Goal: Transaction & Acquisition: Purchase product/service

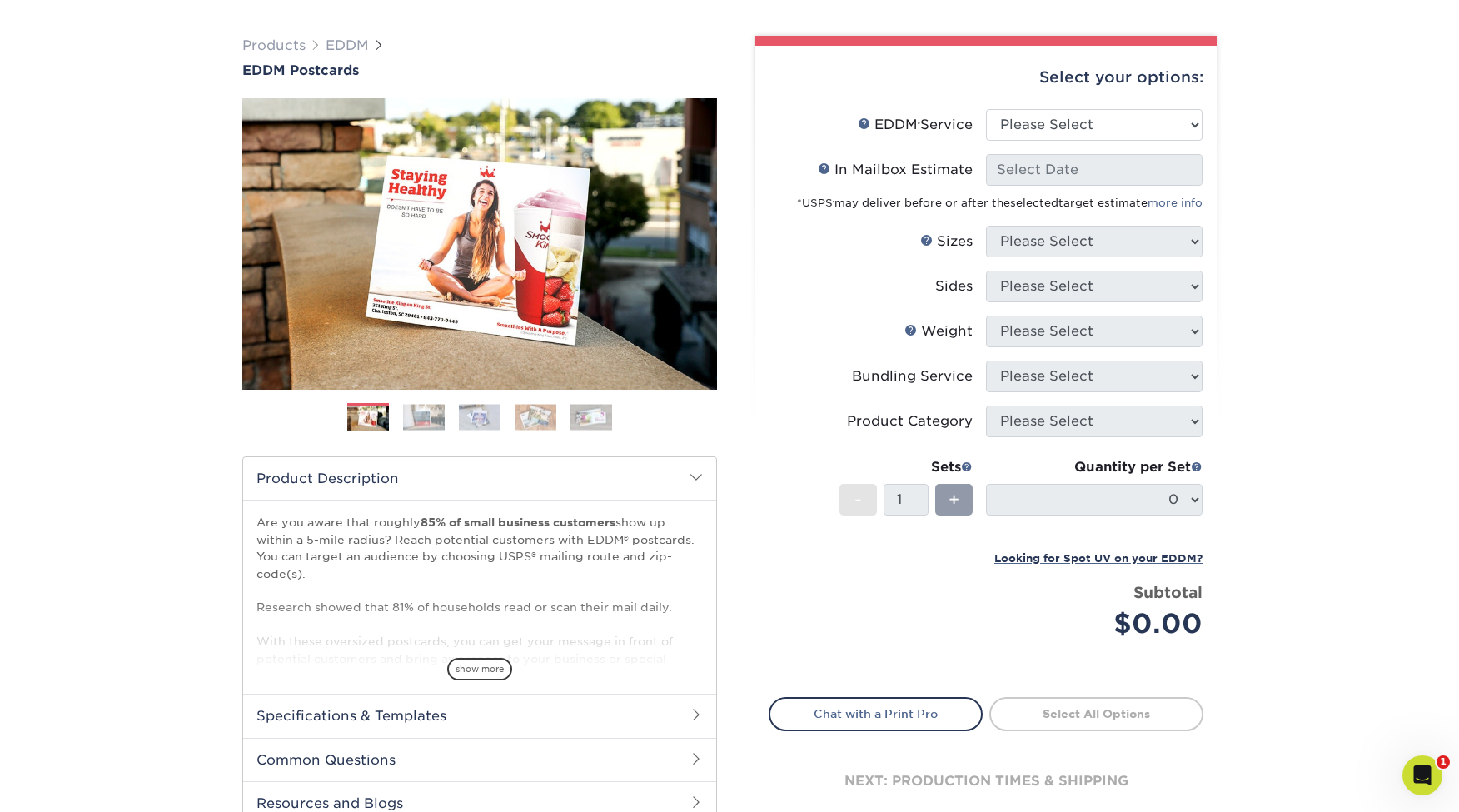
scroll to position [104, 0]
select select "full_service"
select select "-1"
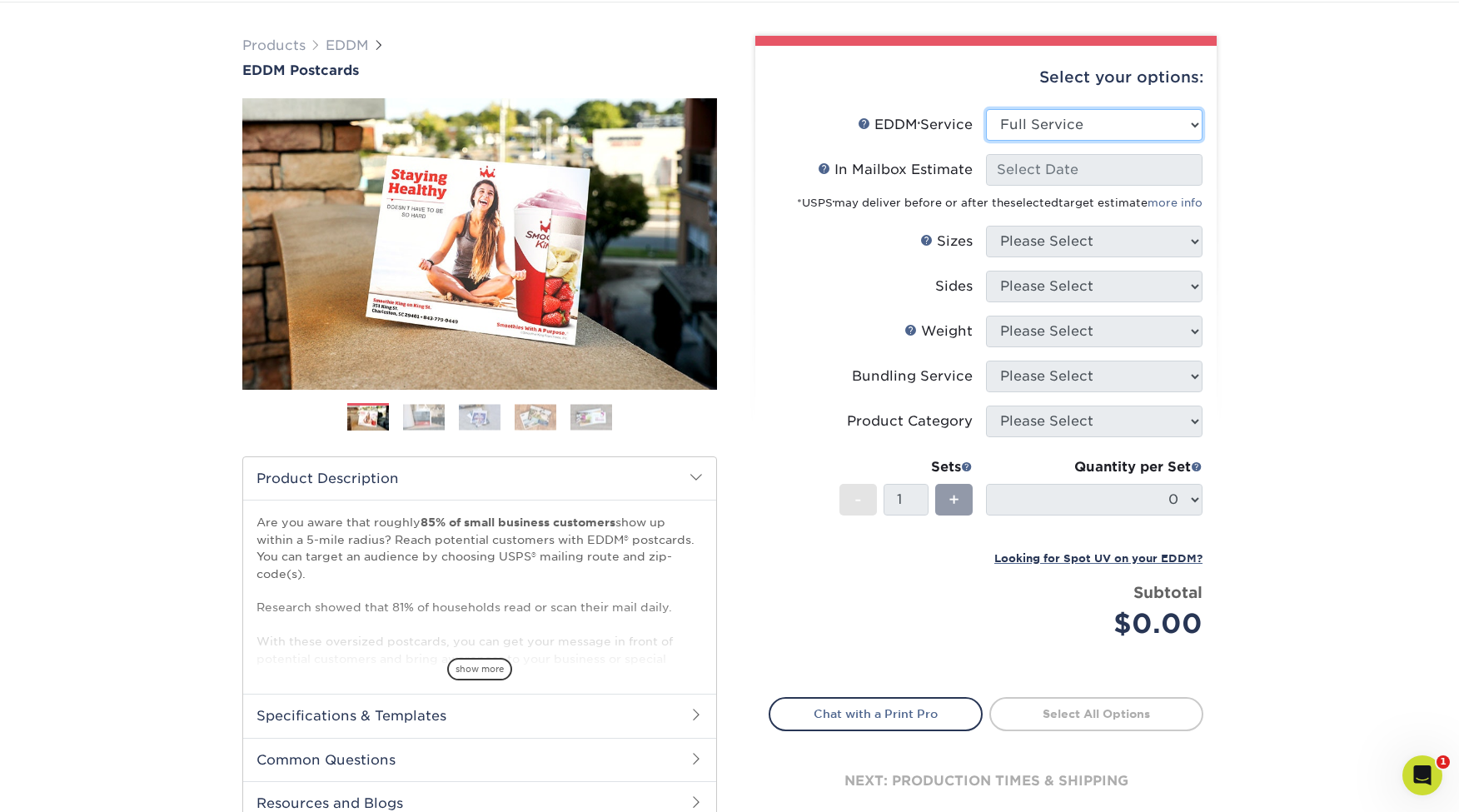
select select "-1"
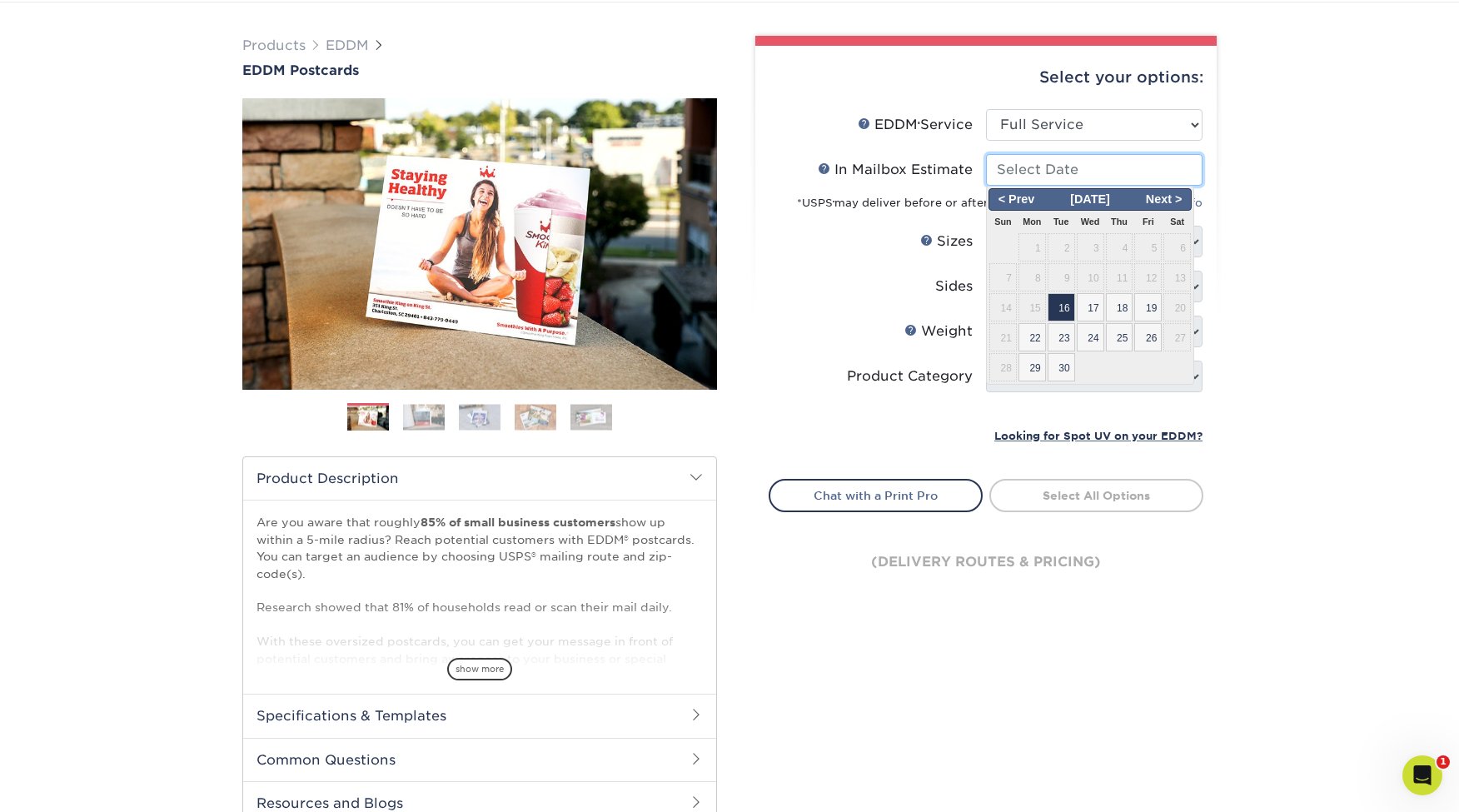
click at [1083, 171] on input "In Mailbox Estimate Help In Mailbox Estimate" at bounding box center [1094, 169] width 216 height 31
click at [1065, 305] on span "16" at bounding box center [1061, 307] width 28 height 29
type input "[DATE]"
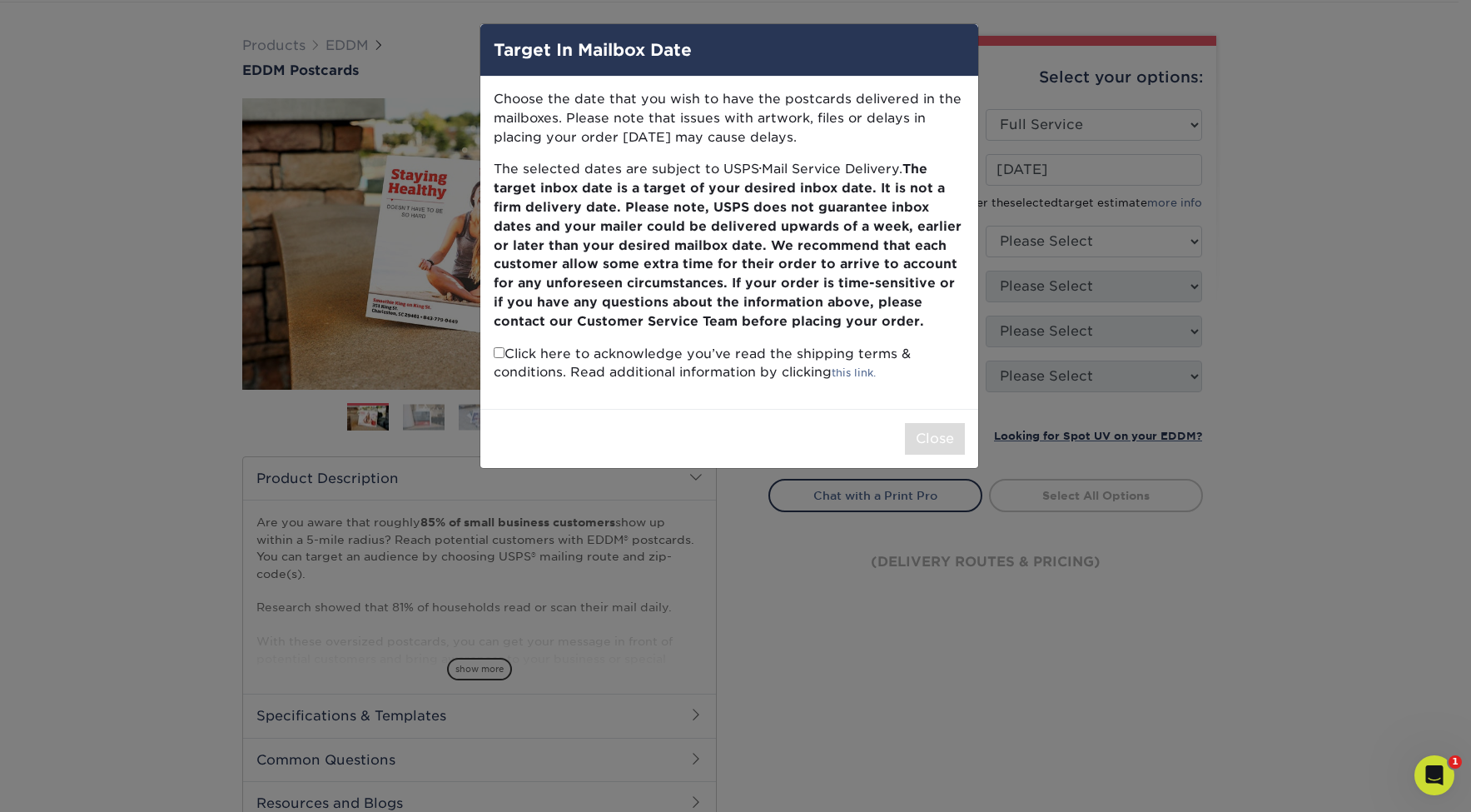
click at [498, 347] on input "checkbox" at bounding box center [499, 352] width 11 height 11
checkbox input "true"
click at [928, 427] on button "Close" at bounding box center [935, 438] width 60 height 31
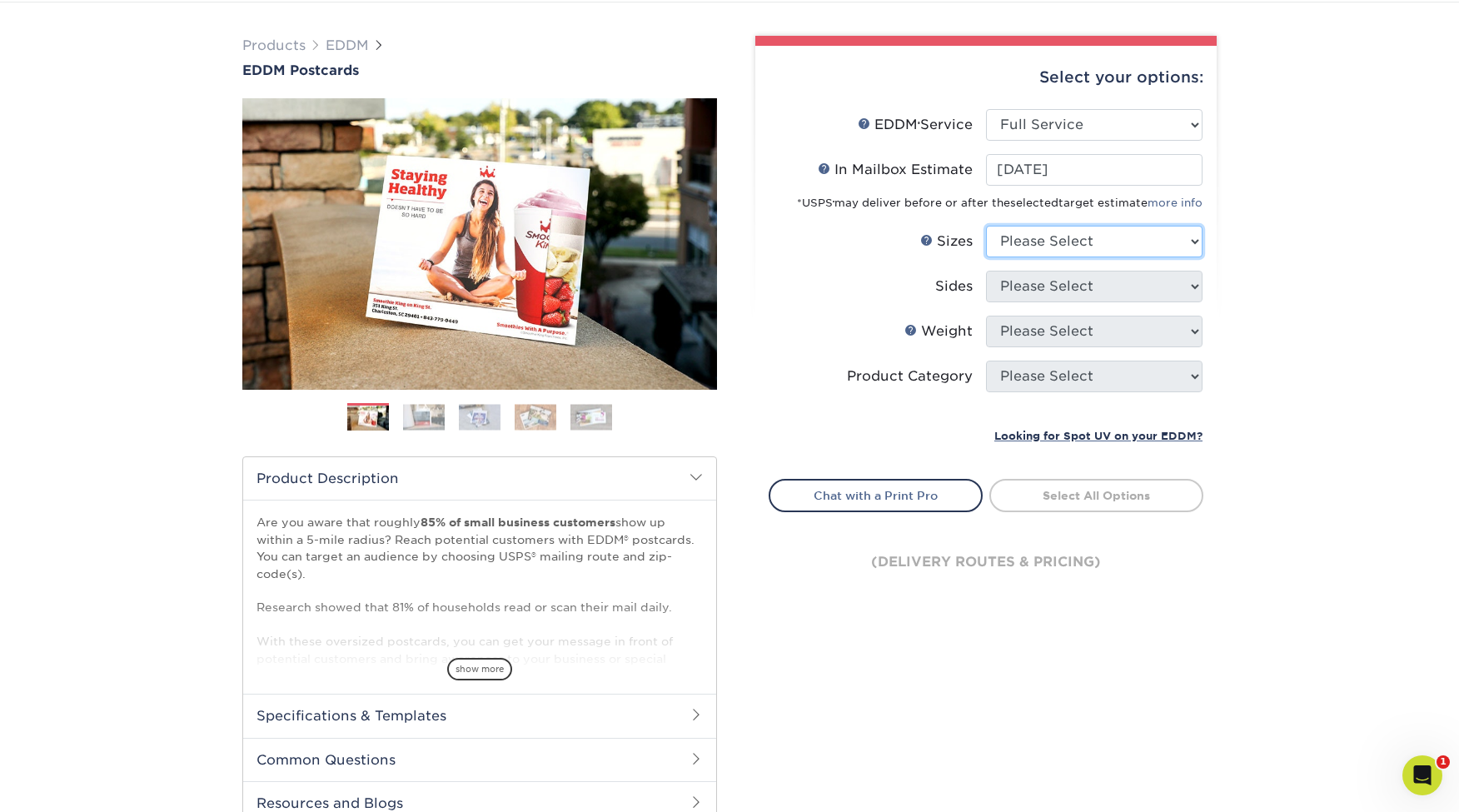
select select "6.50x9.00"
select select "13abbda7-1d64-4f25-8bb2-c179b224825d"
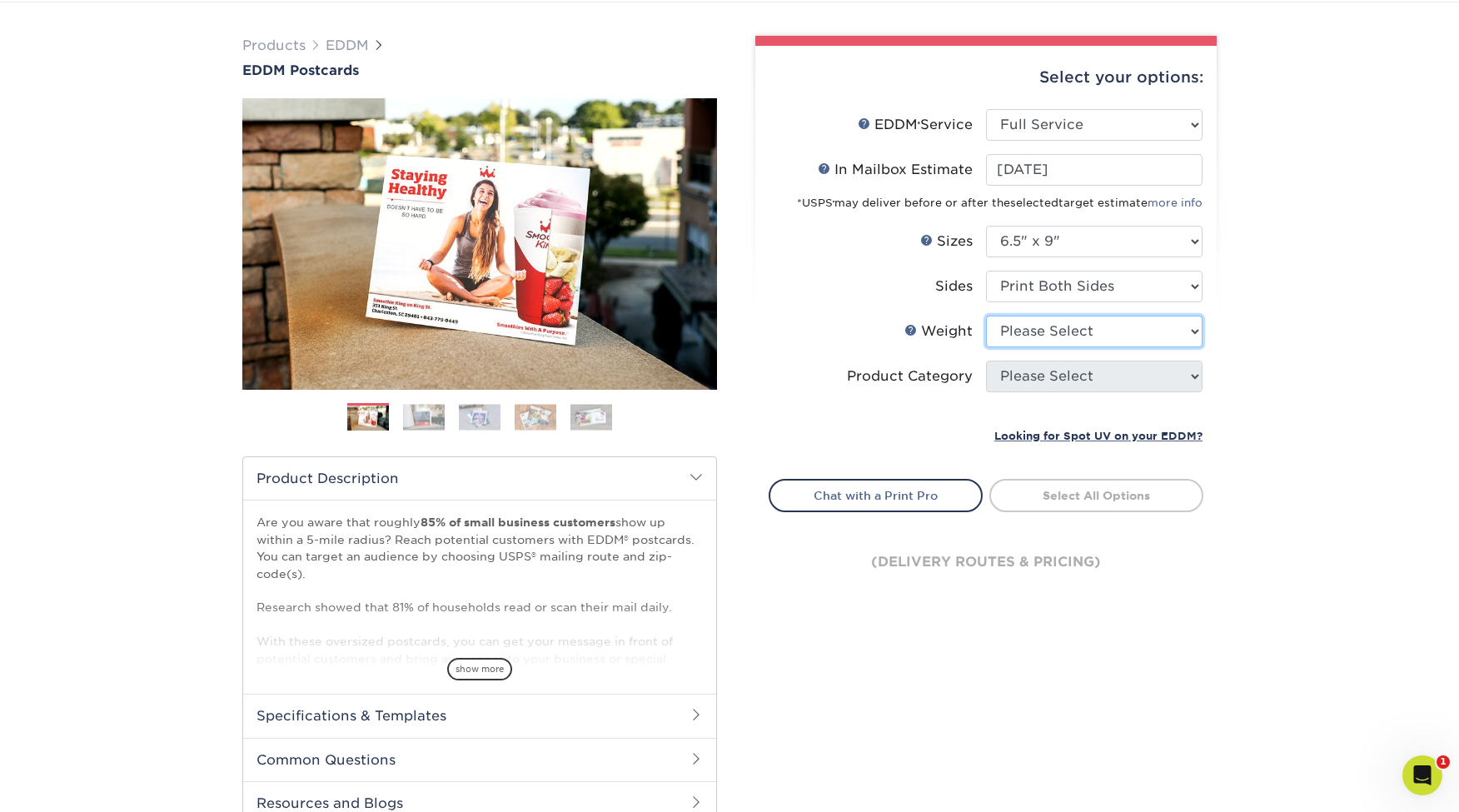
select select "14PT"
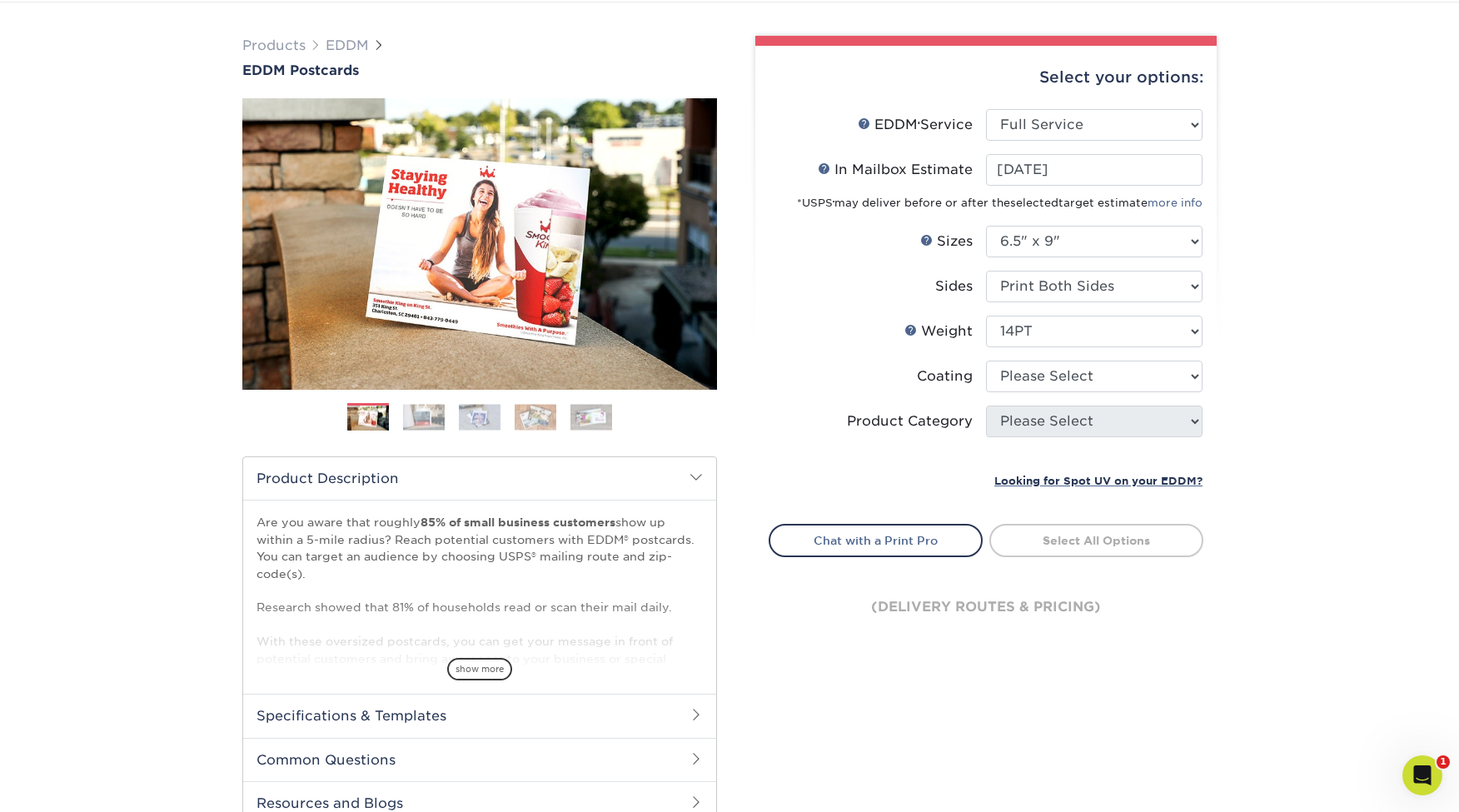
click at [1065, 392] on li "Coating" at bounding box center [986, 383] width 433 height 45
select select "121bb7b5-3b4d-429f-bd8d-bbf80e953313"
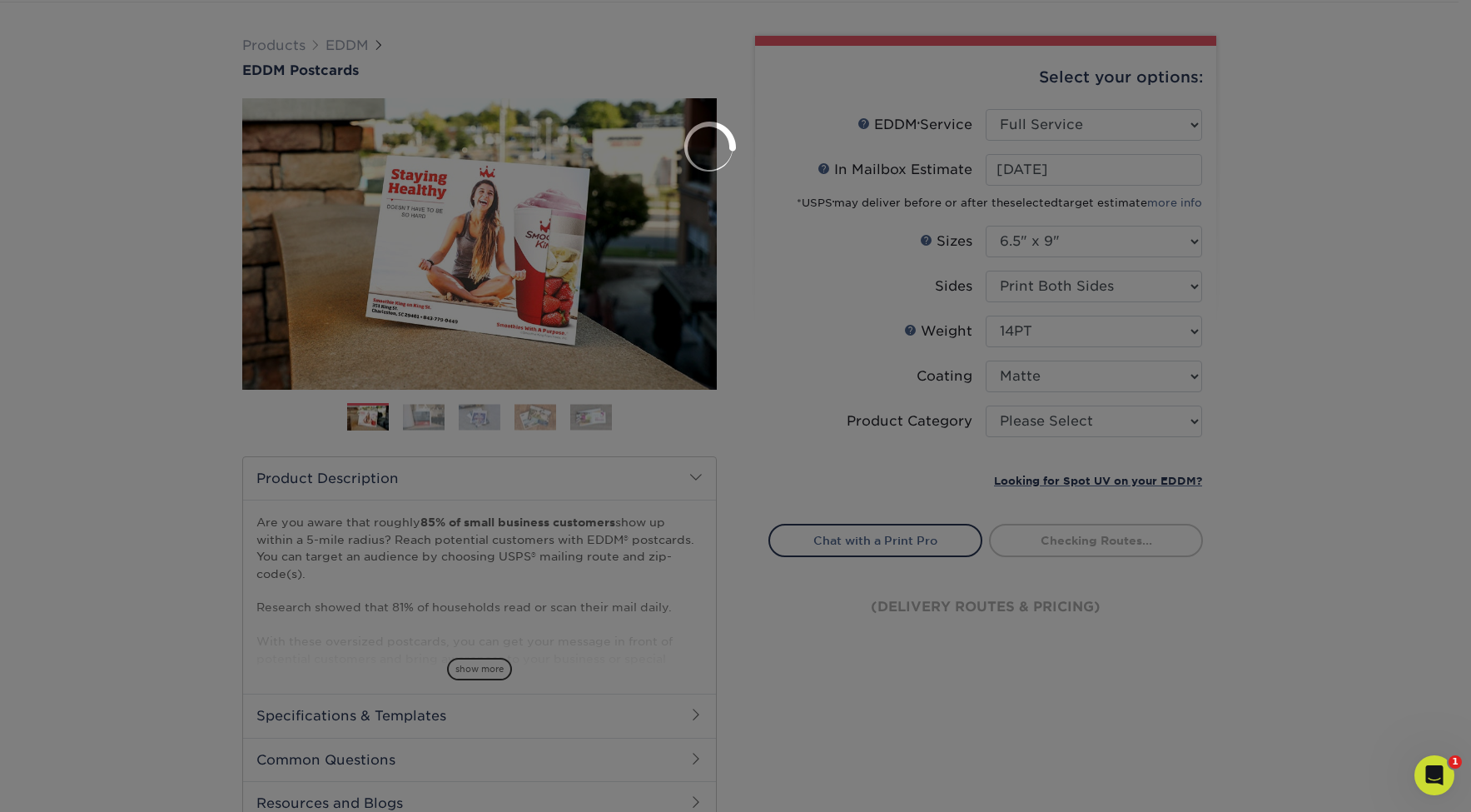
click at [1059, 410] on div at bounding box center [735, 406] width 1471 height 812
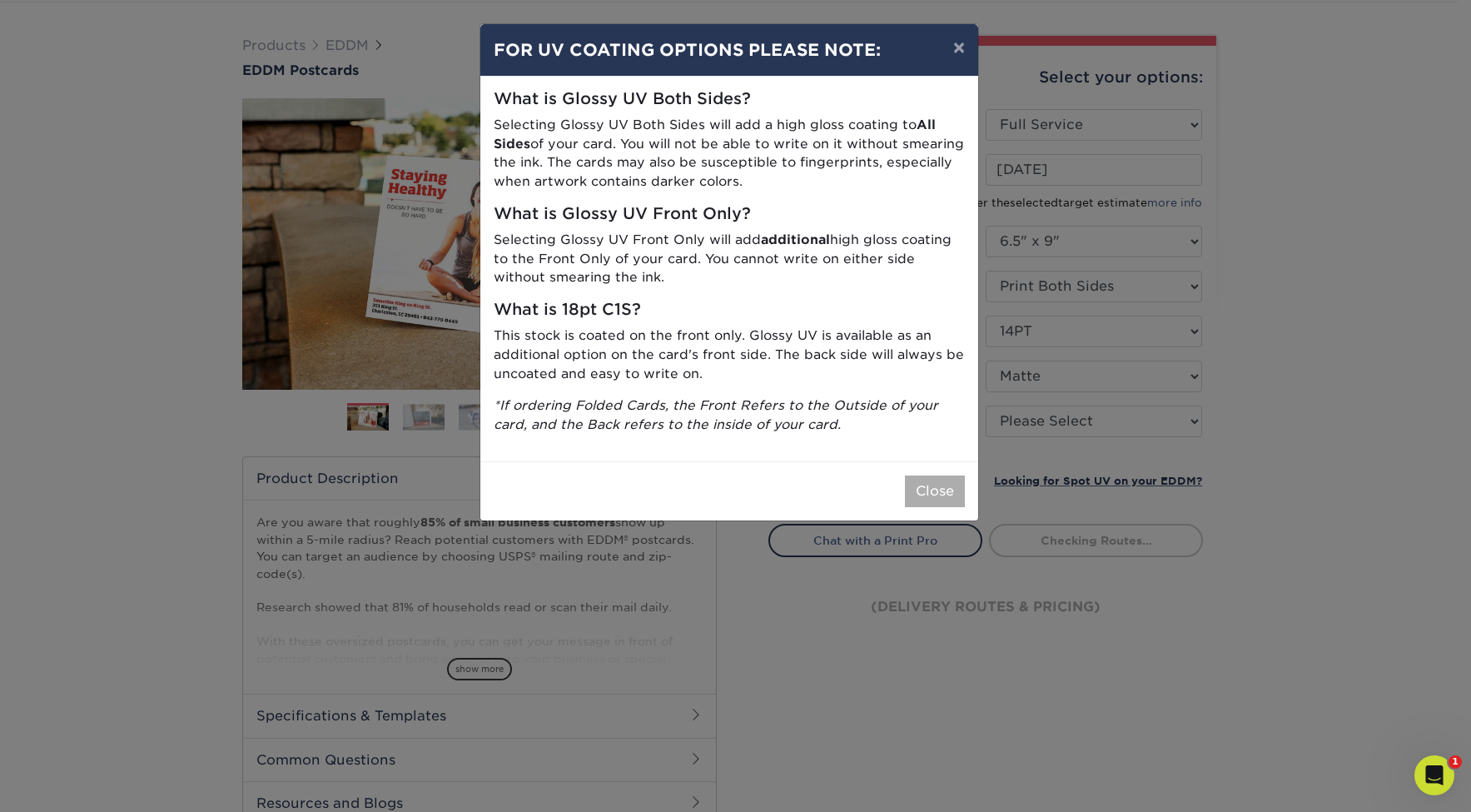
click at [940, 475] on button "Close" at bounding box center [935, 490] width 60 height 31
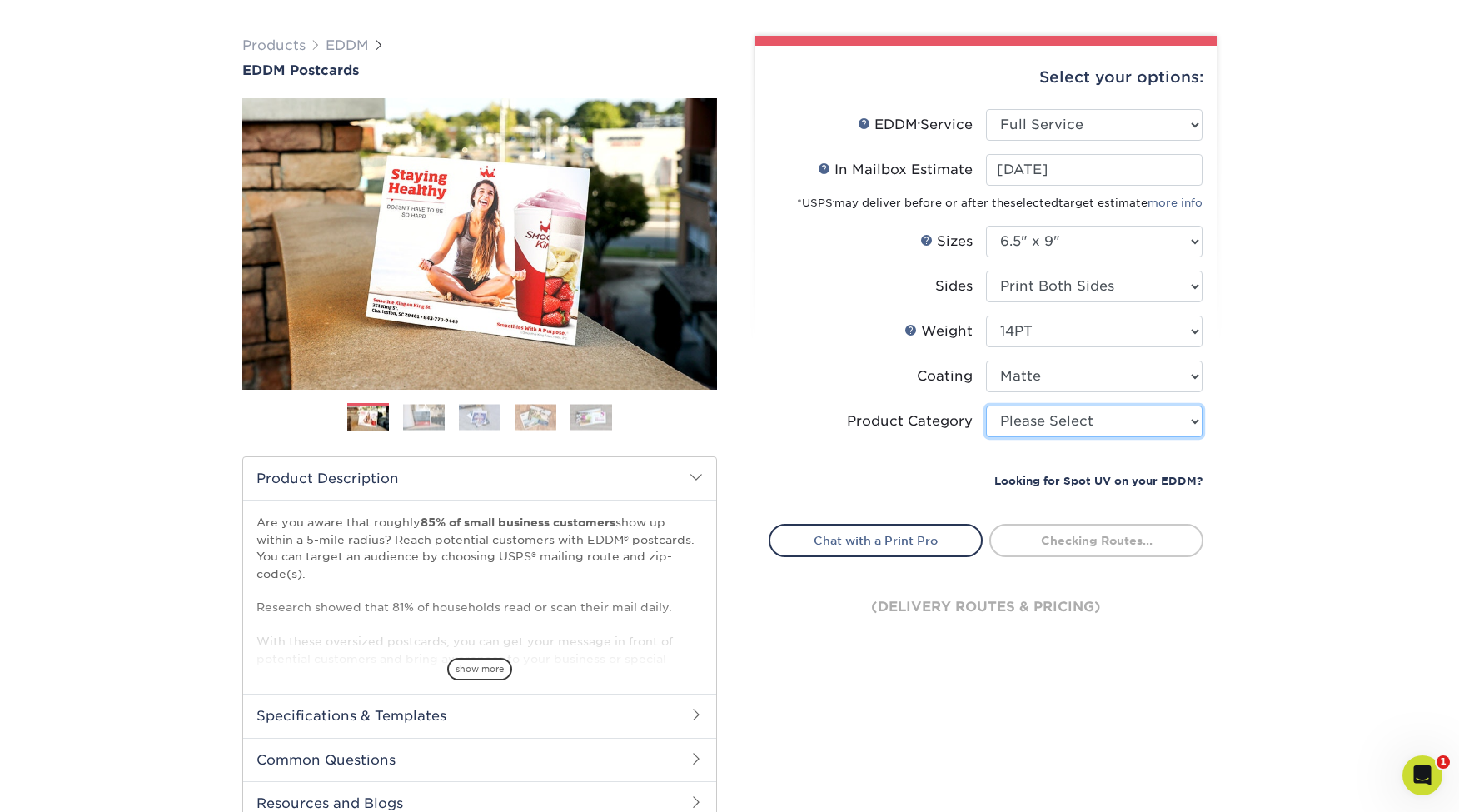
select select "9b7272e0-d6c8-4c3c-8e97-d3a1bcdab858"
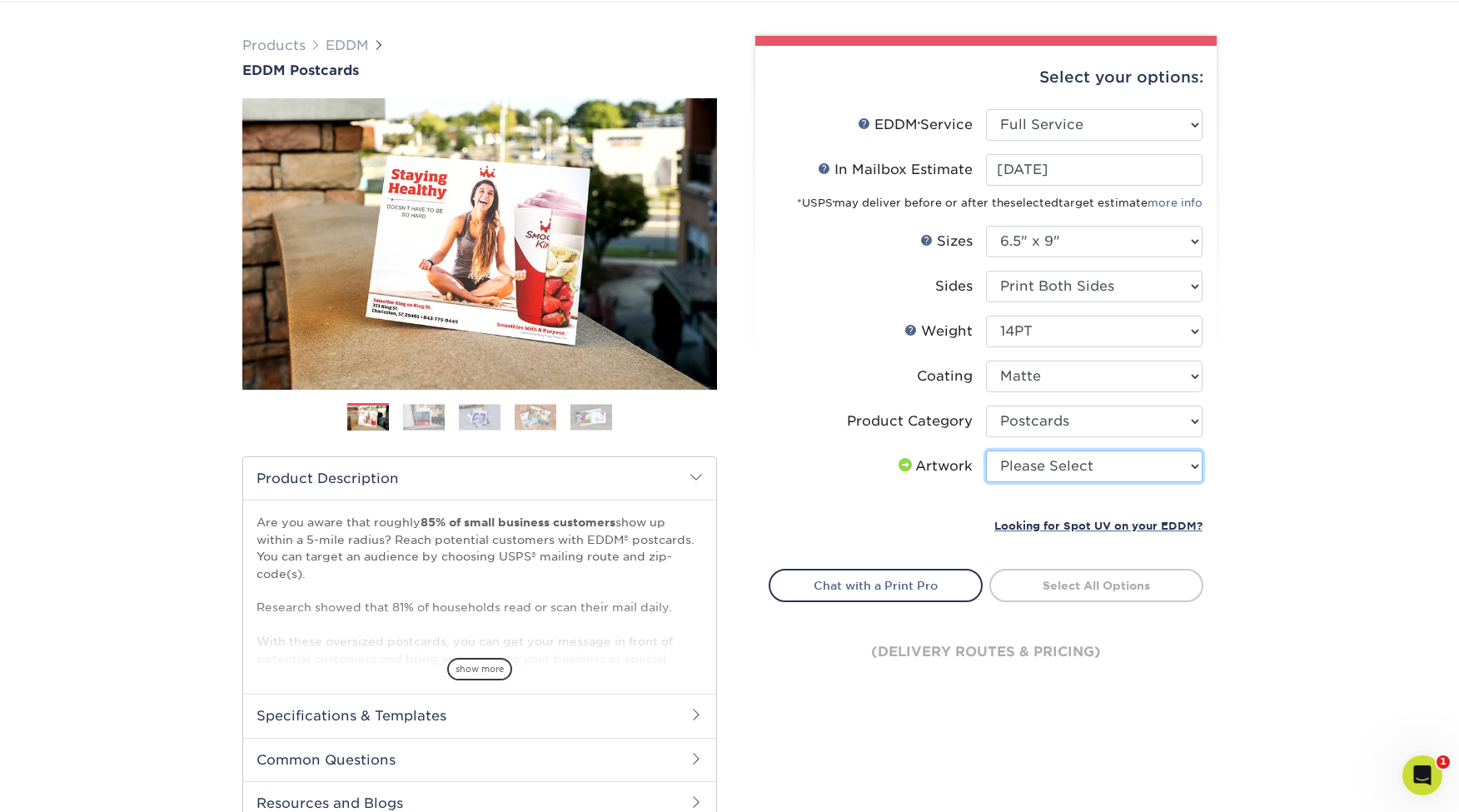
select select "upload"
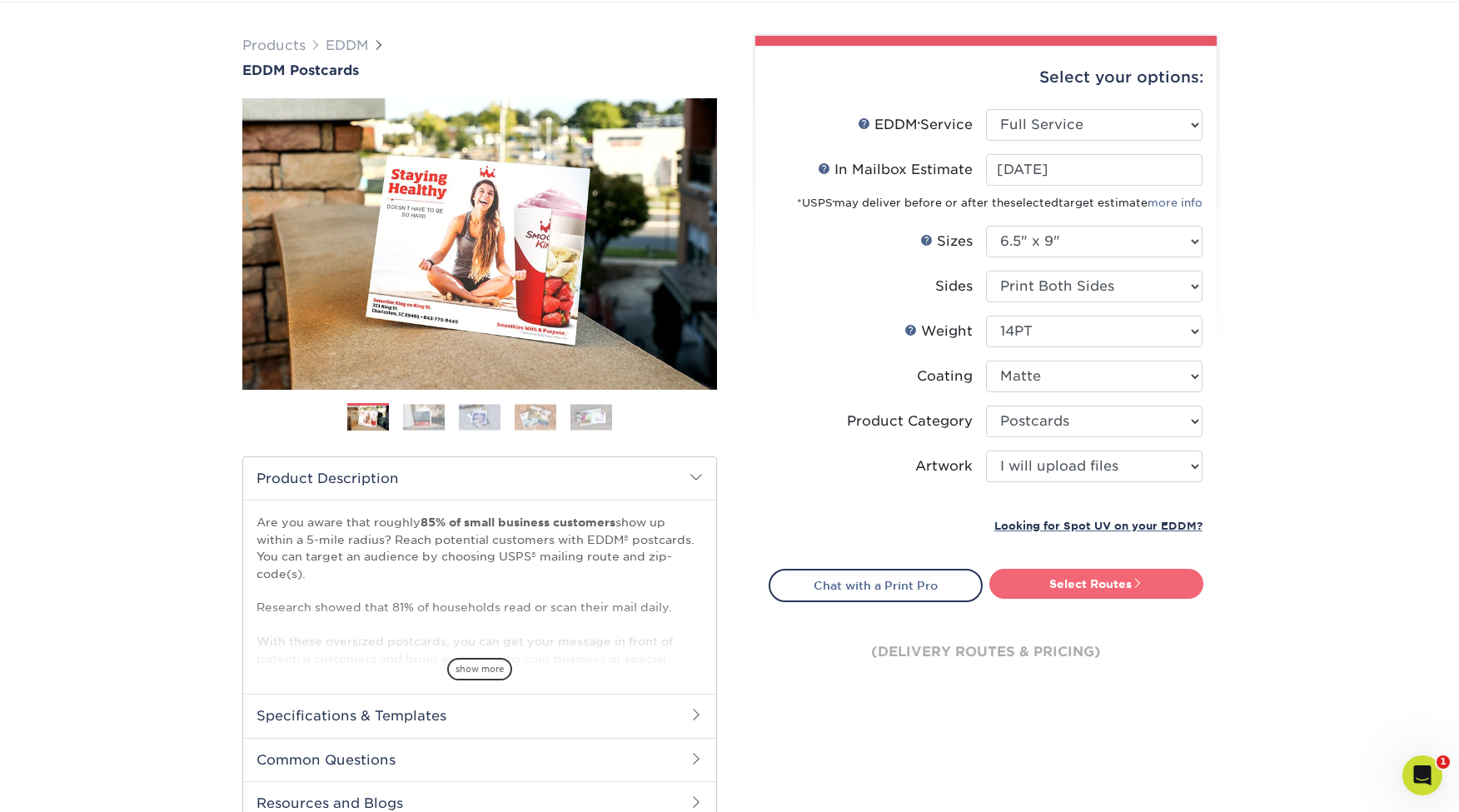
click at [1099, 577] on link "Select Routes" at bounding box center [1096, 583] width 214 height 30
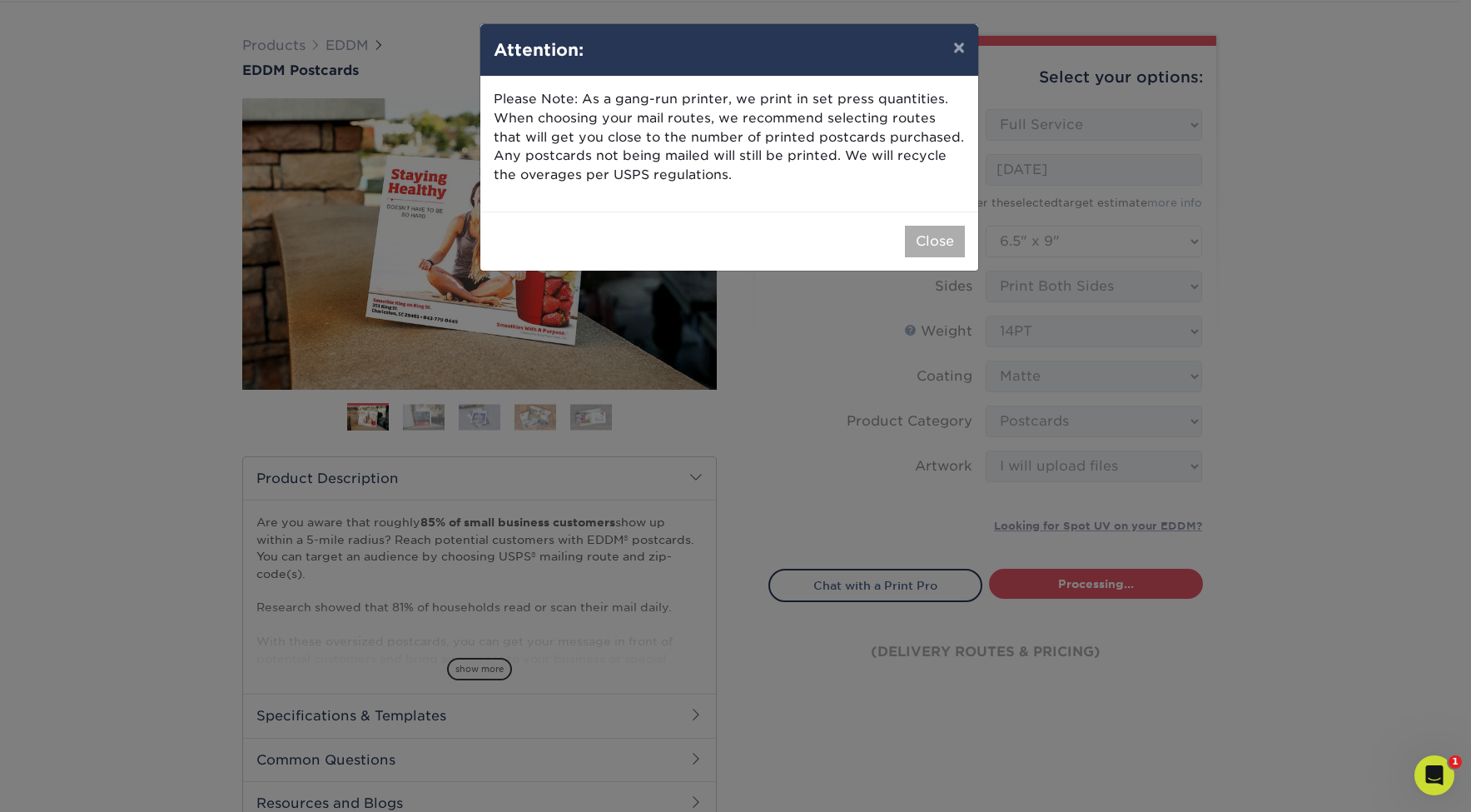
click at [930, 252] on button "Close" at bounding box center [935, 241] width 60 height 31
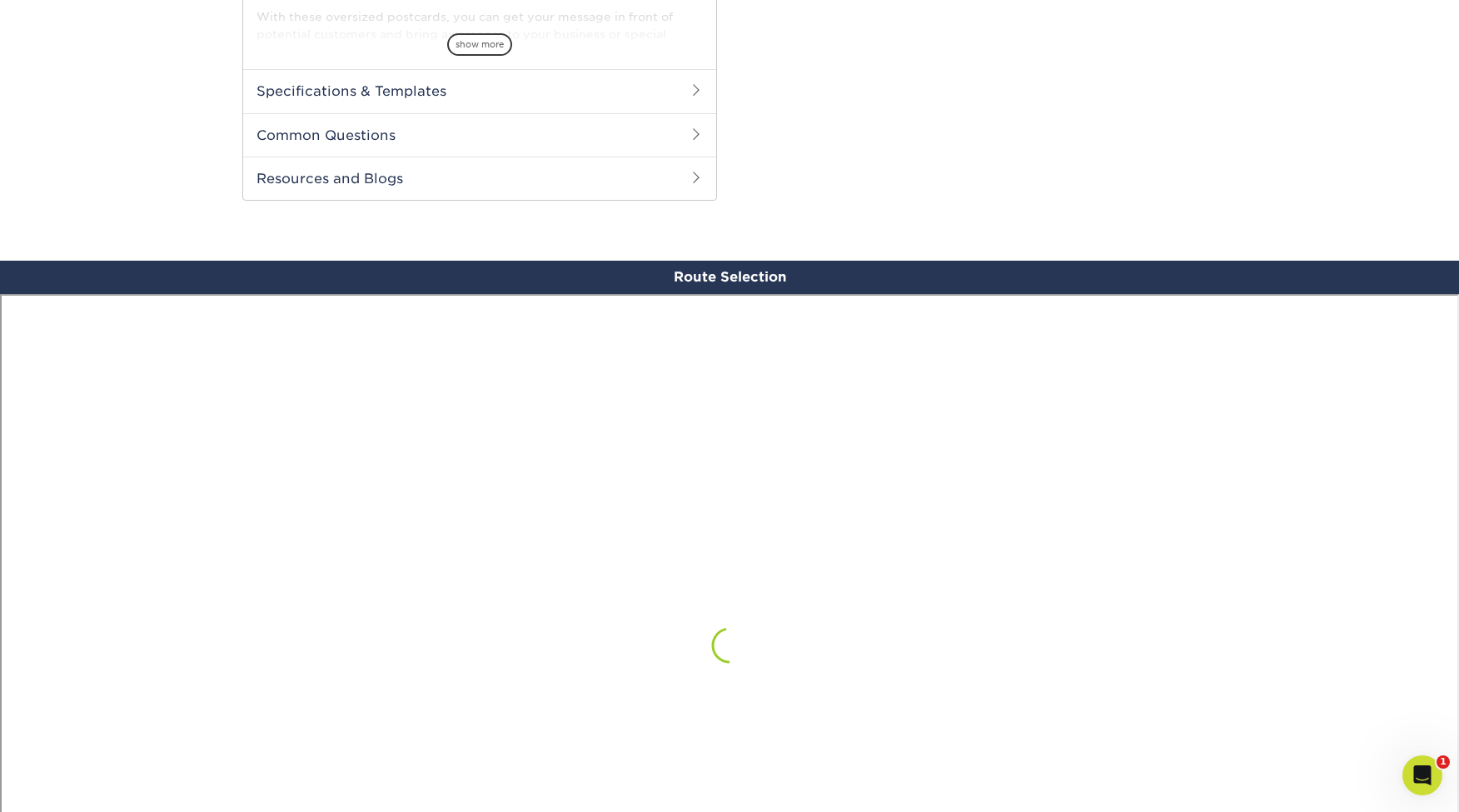
scroll to position [970, 0]
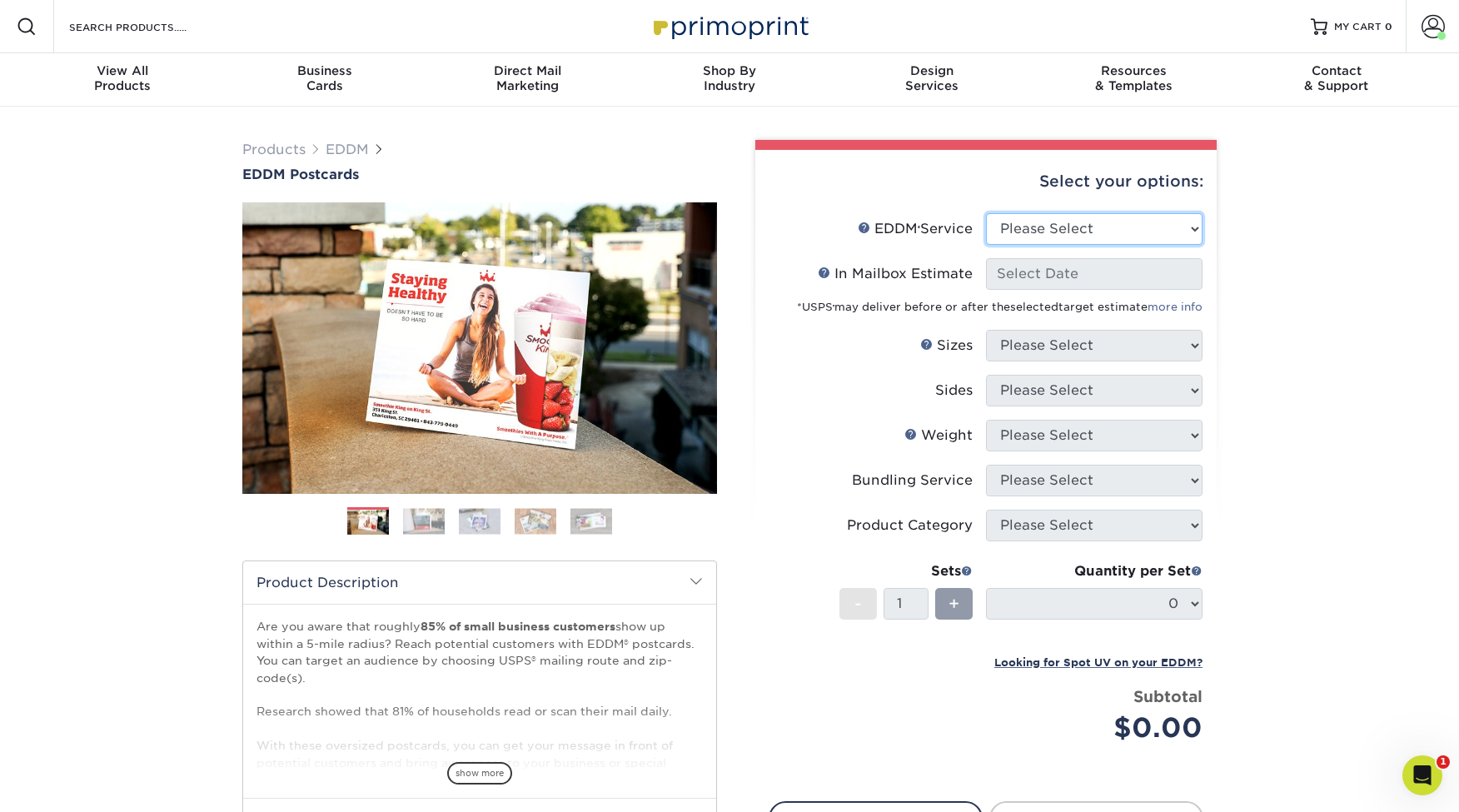
select select "full_service"
select select "-1"
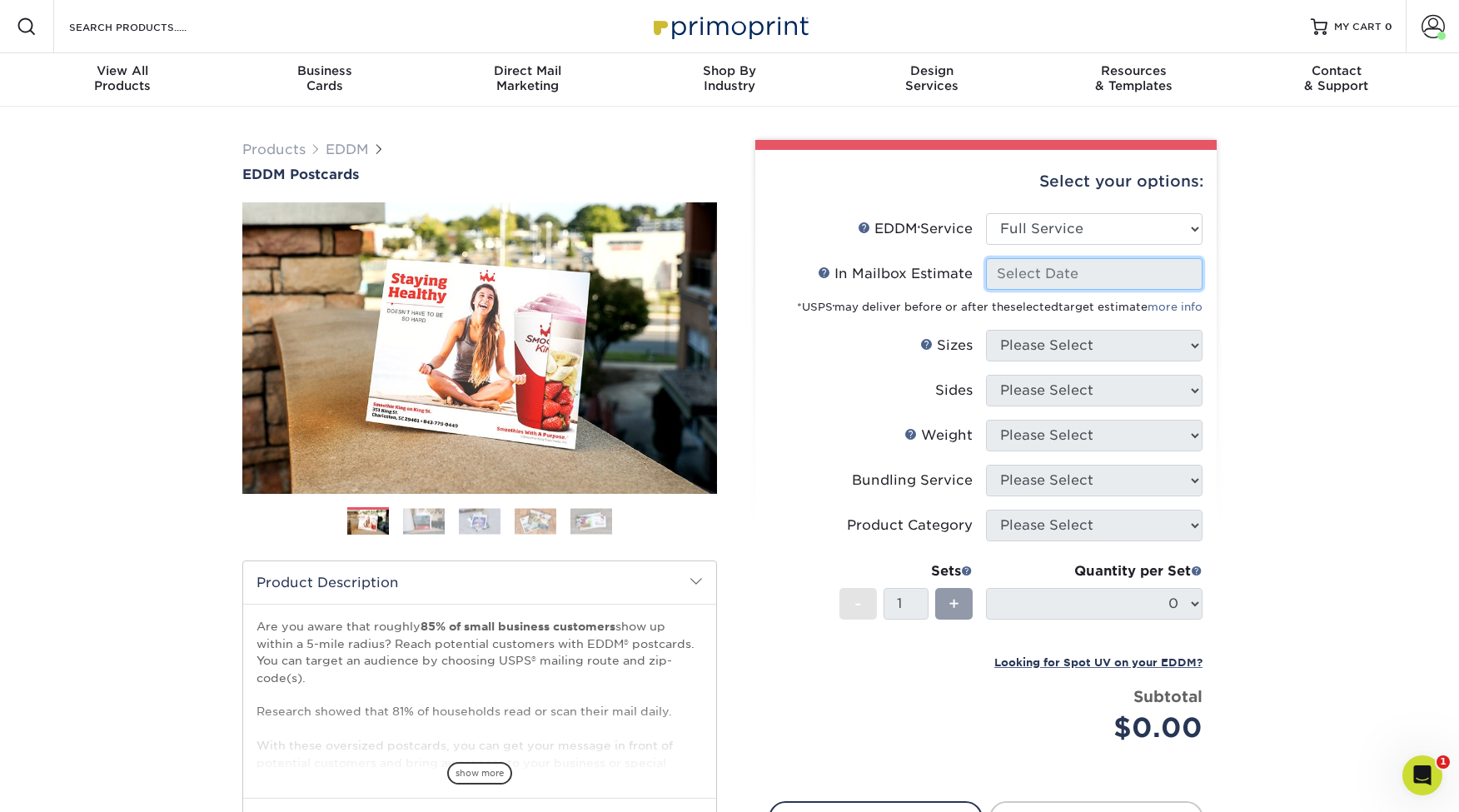
click at [1046, 269] on input "In Mailbox Estimate Help In Mailbox Estimate" at bounding box center [1094, 273] width 216 height 31
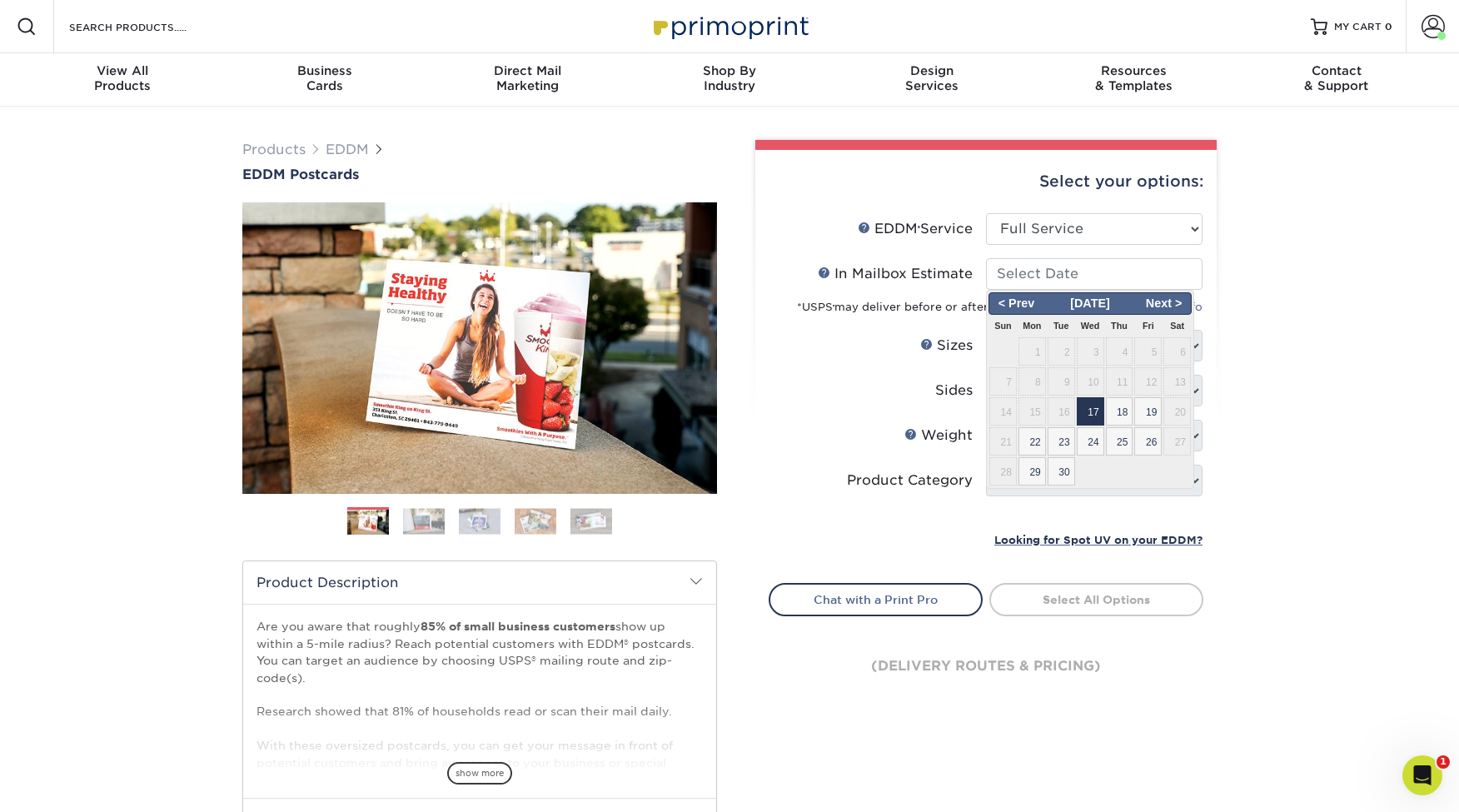
click at [1089, 410] on span "17" at bounding box center [1090, 411] width 28 height 29
type input "2025-09-17"
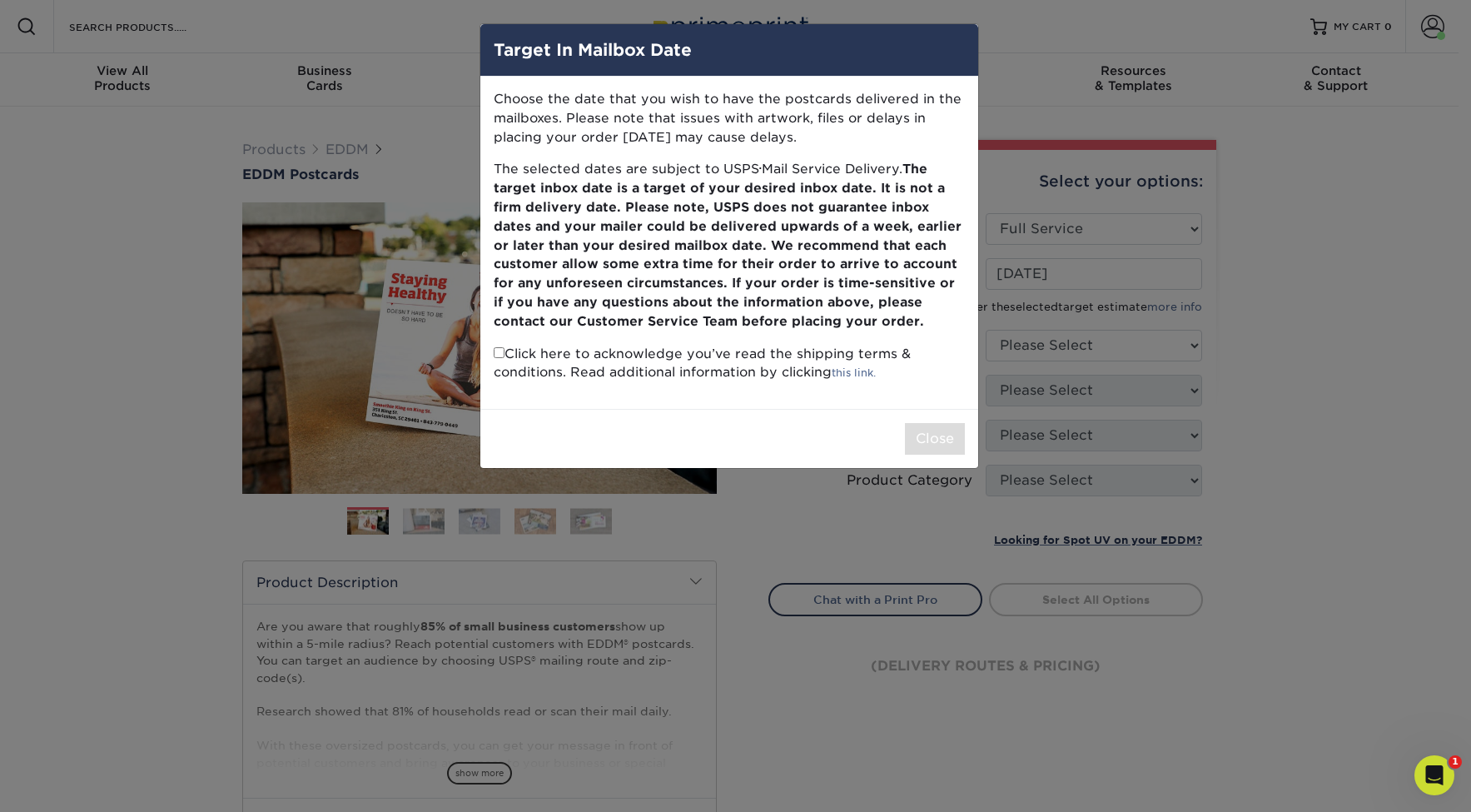
click at [498, 347] on input "checkbox" at bounding box center [499, 352] width 11 height 11
checkbox input "true"
drag, startPoint x: 914, startPoint y: 417, endPoint x: 927, endPoint y: 415, distance: 13.2
click at [914, 423] on button "Close" at bounding box center [935, 438] width 60 height 31
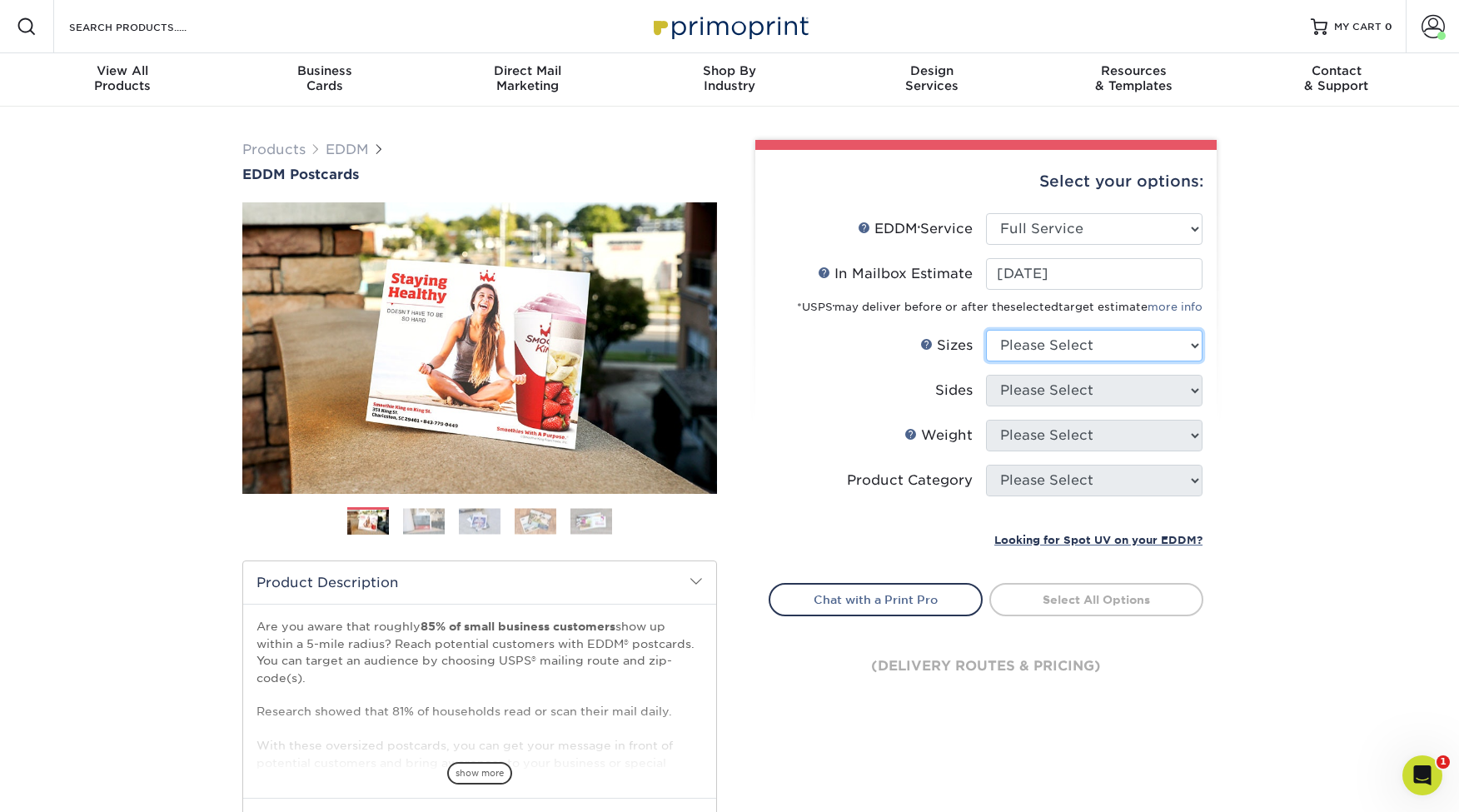
select select "6.50x9.00"
select select "13abbda7-1d64-4f25-8bb2-c179b224825d"
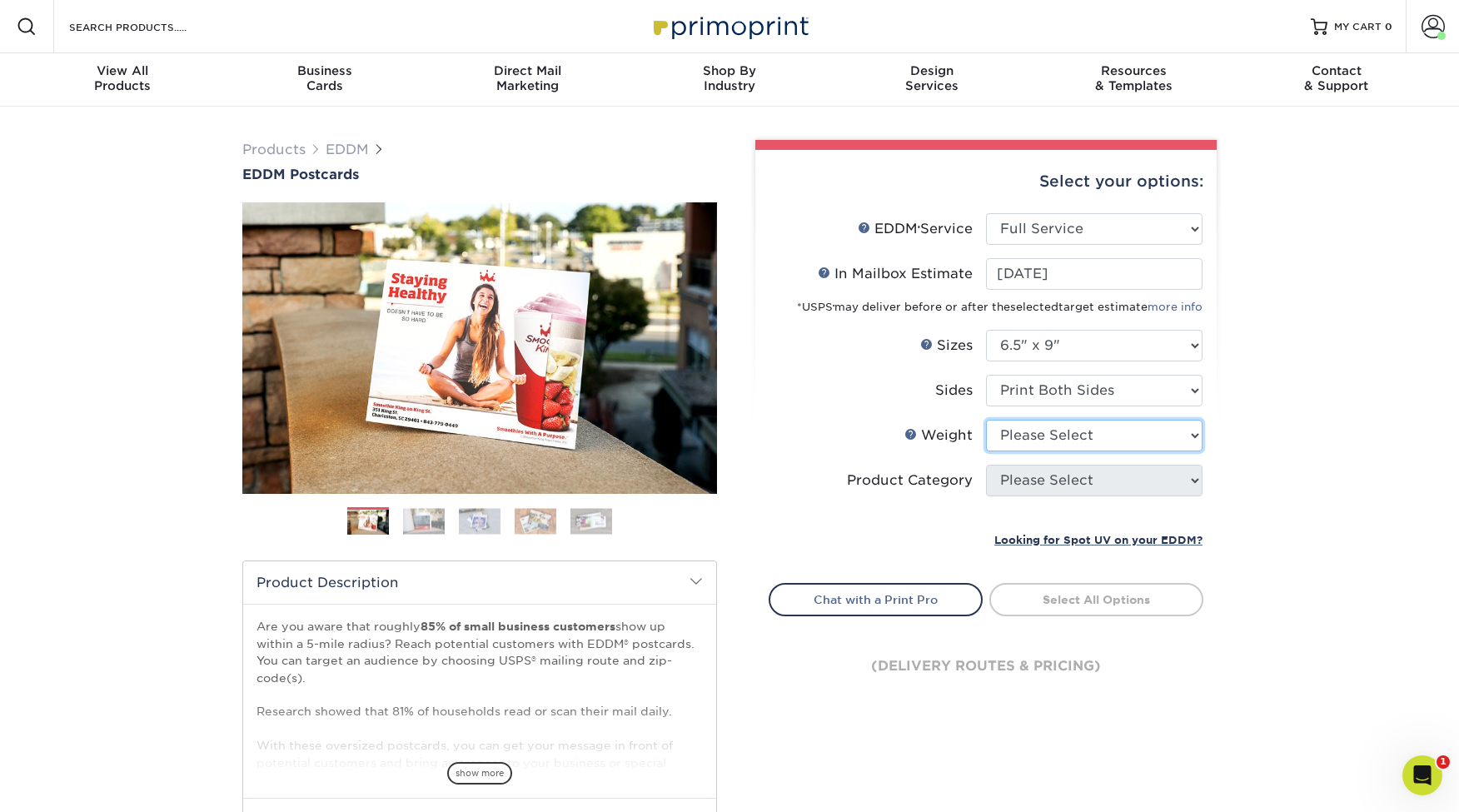
select select "14PT"
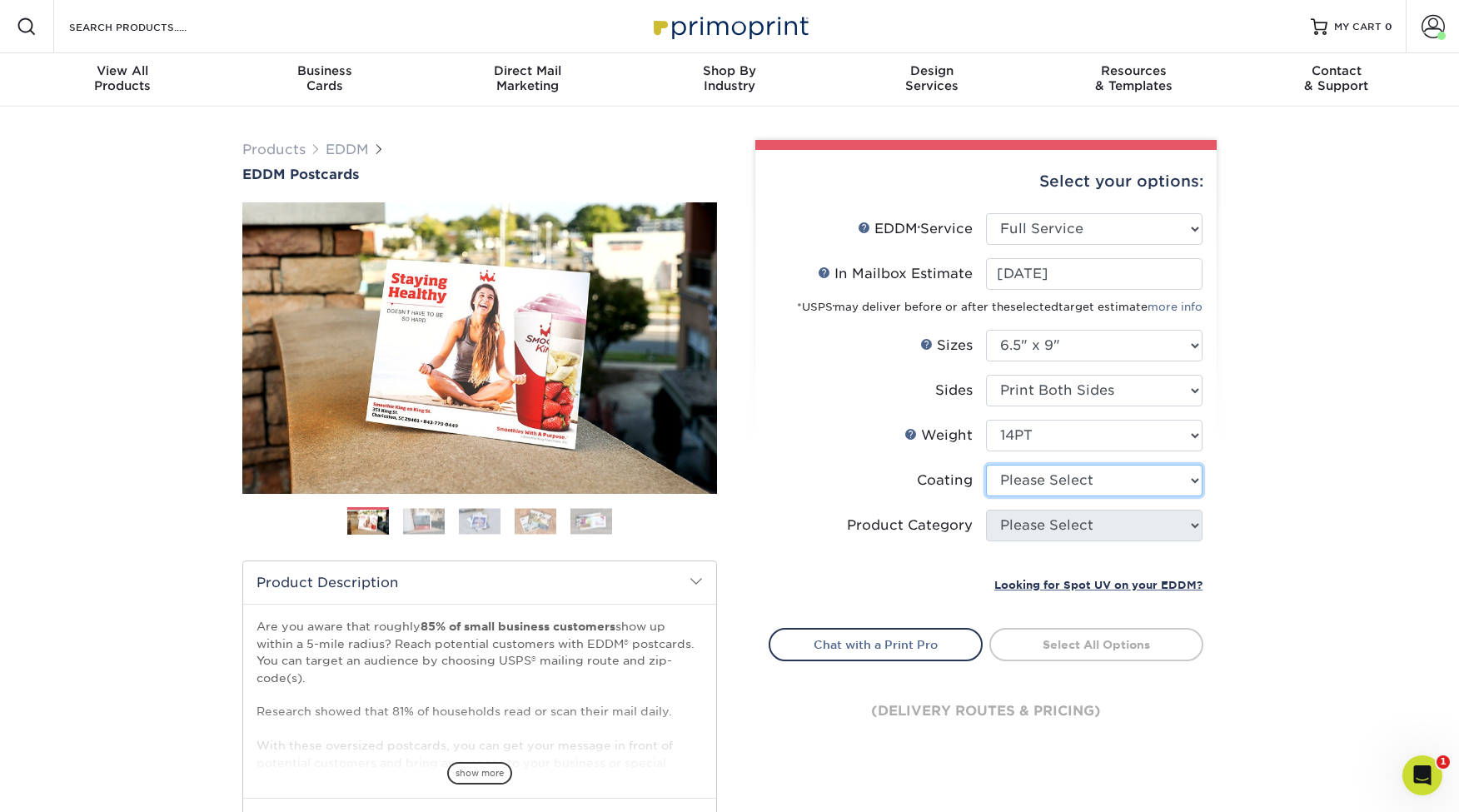
select select "121bb7b5-3b4d-429f-bd8d-bbf80e953313"
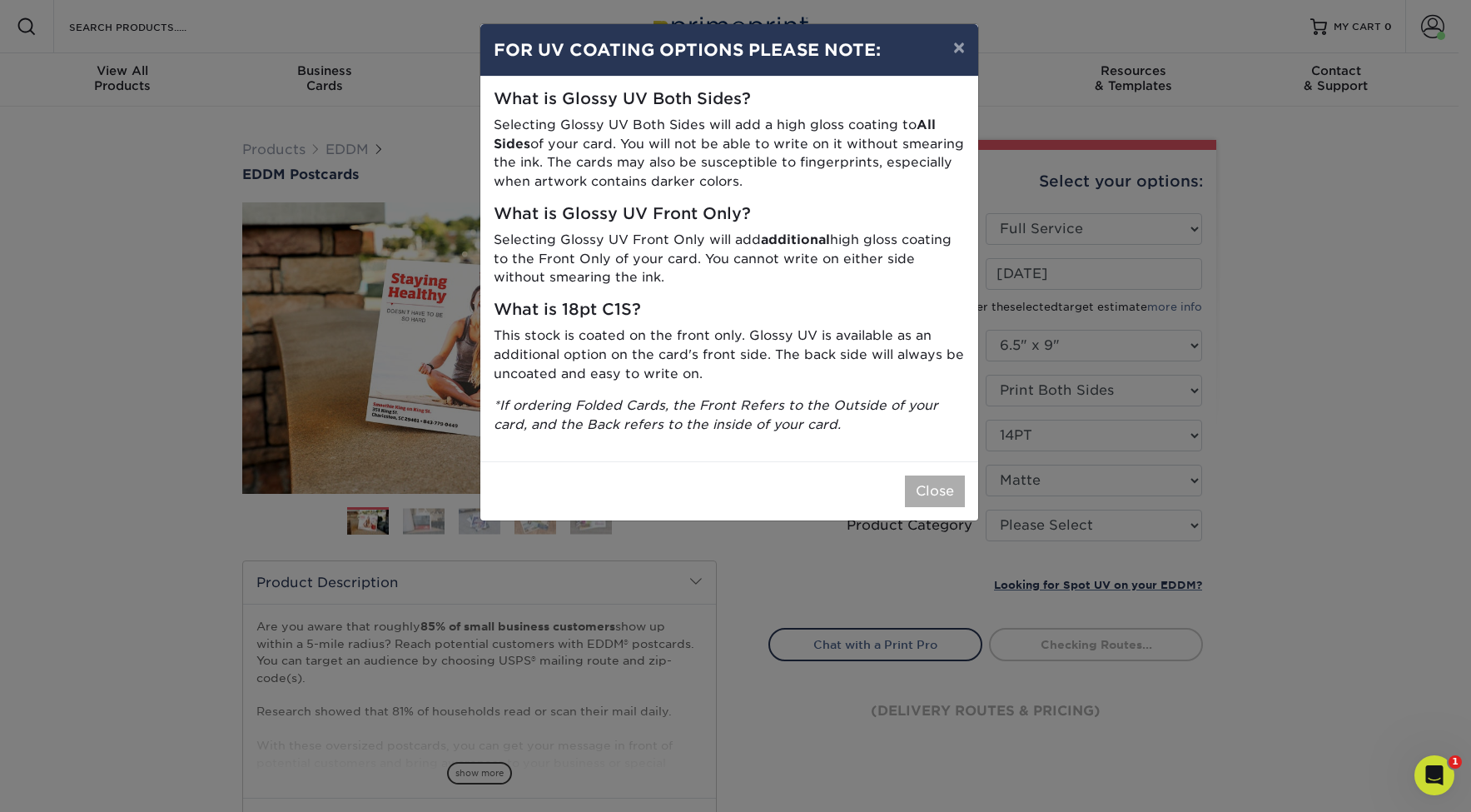
click at [920, 475] on button "Close" at bounding box center [935, 490] width 60 height 31
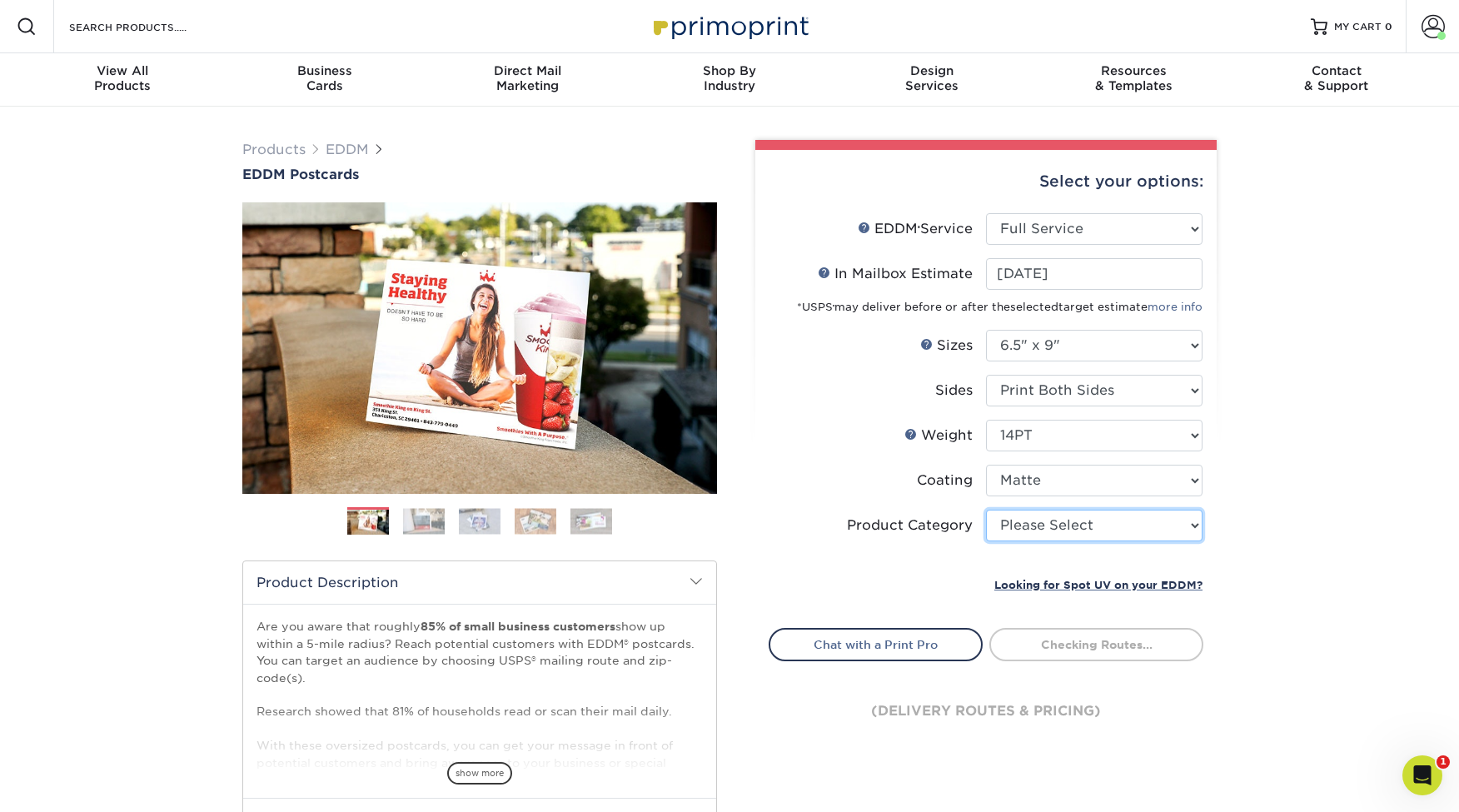
select select "9b7272e0-d6c8-4c3c-8e97-d3a1bcdab858"
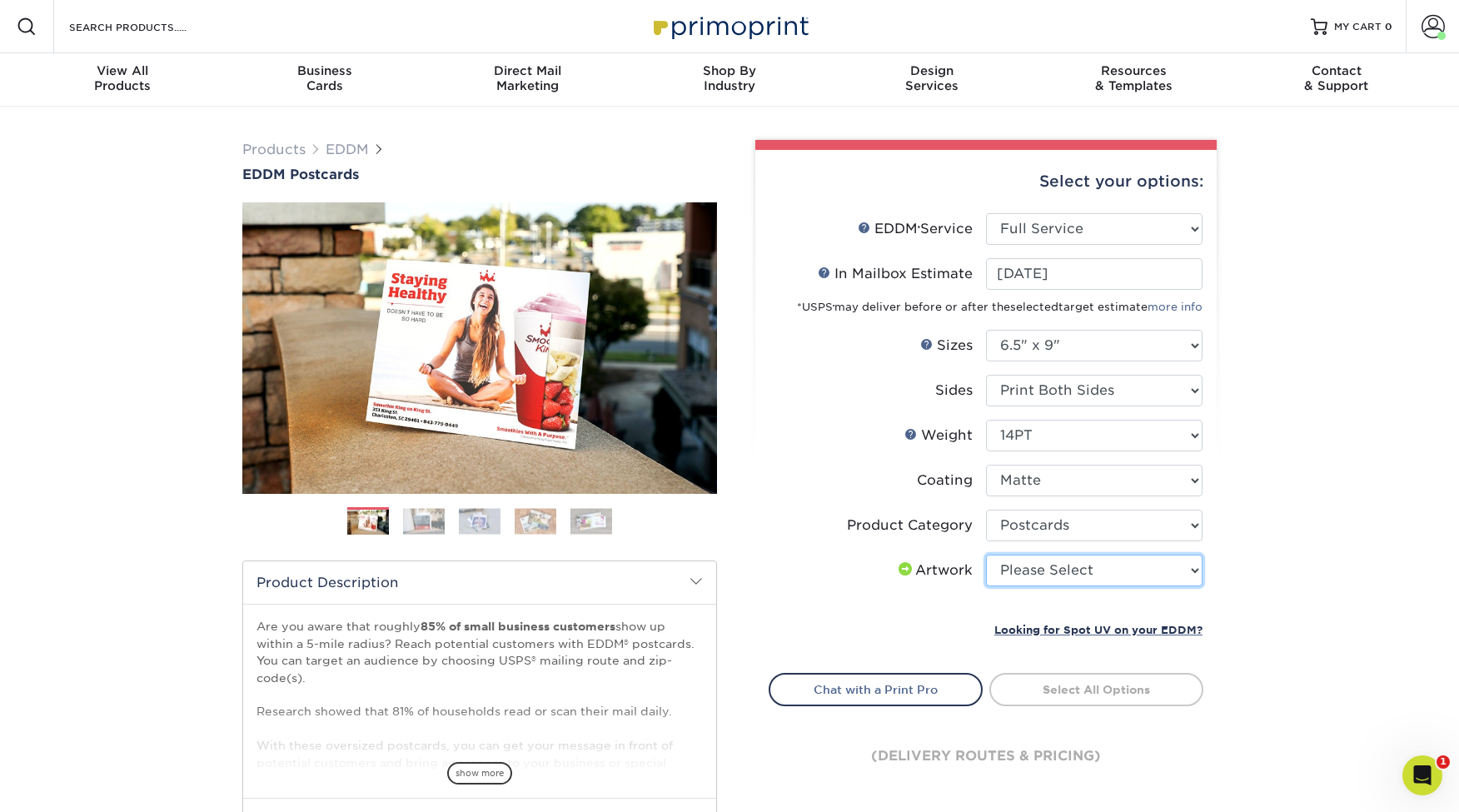
select select "upload"
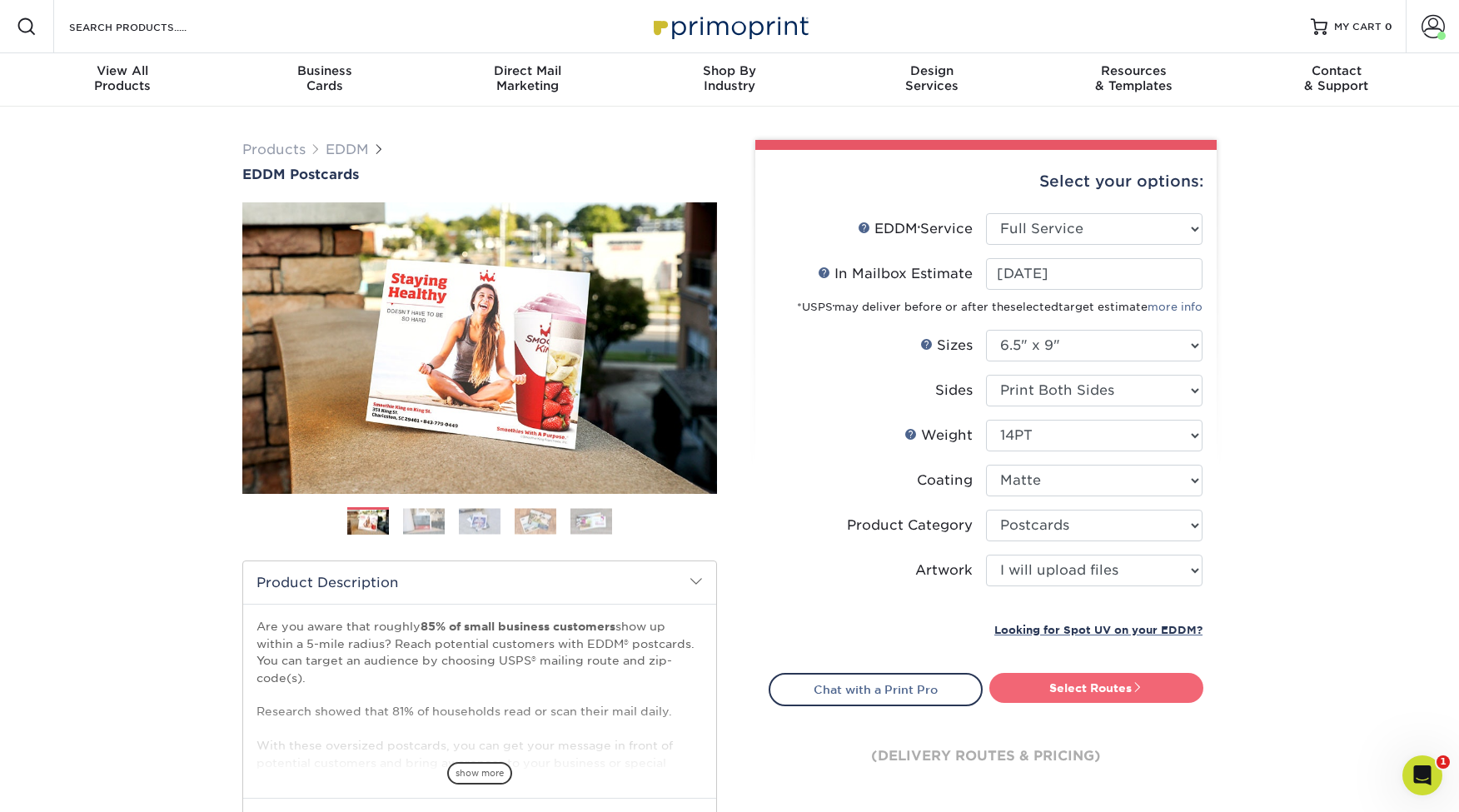
click at [1097, 684] on link "Select Routes" at bounding box center [1096, 687] width 214 height 30
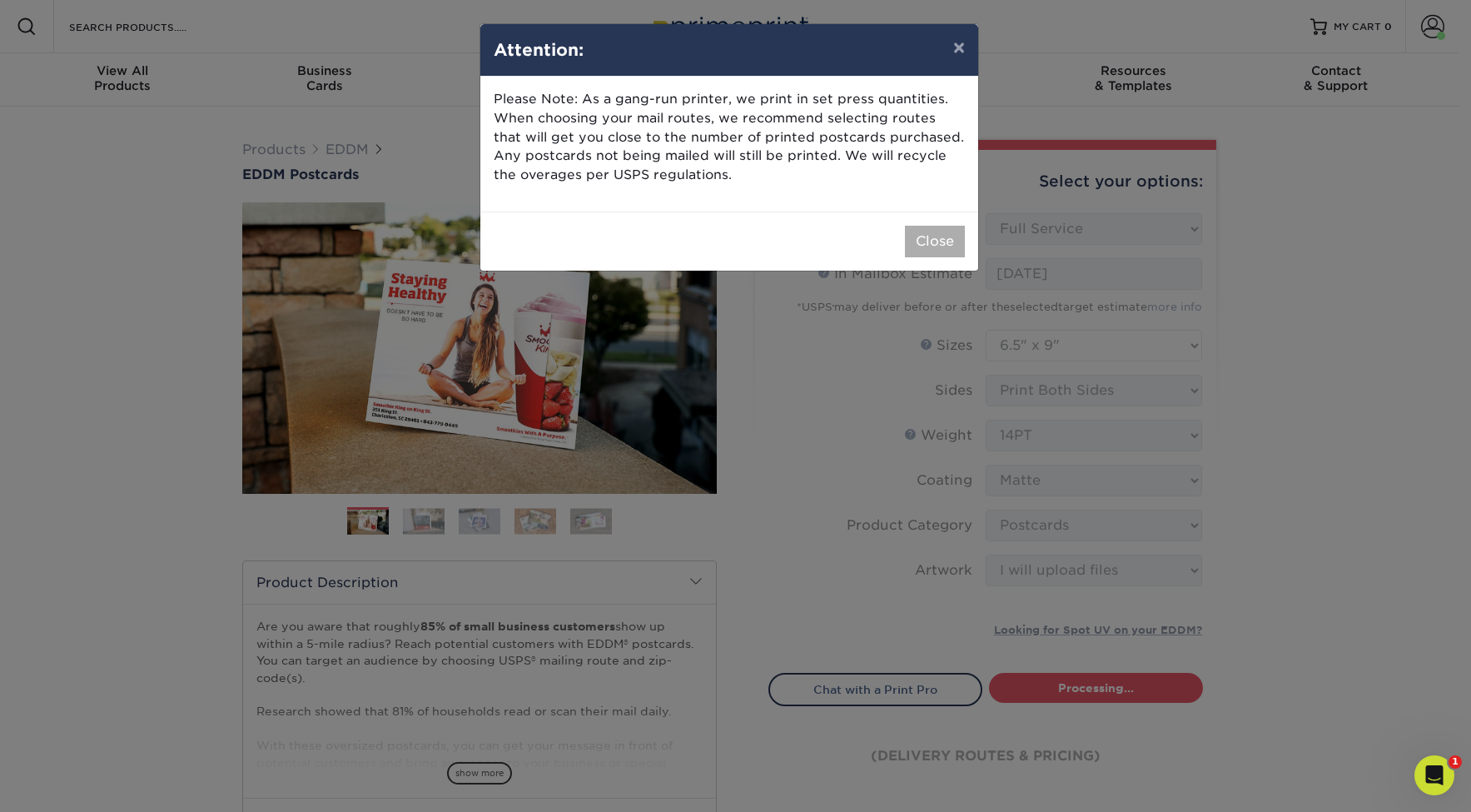
click at [922, 243] on button "Close" at bounding box center [935, 241] width 60 height 31
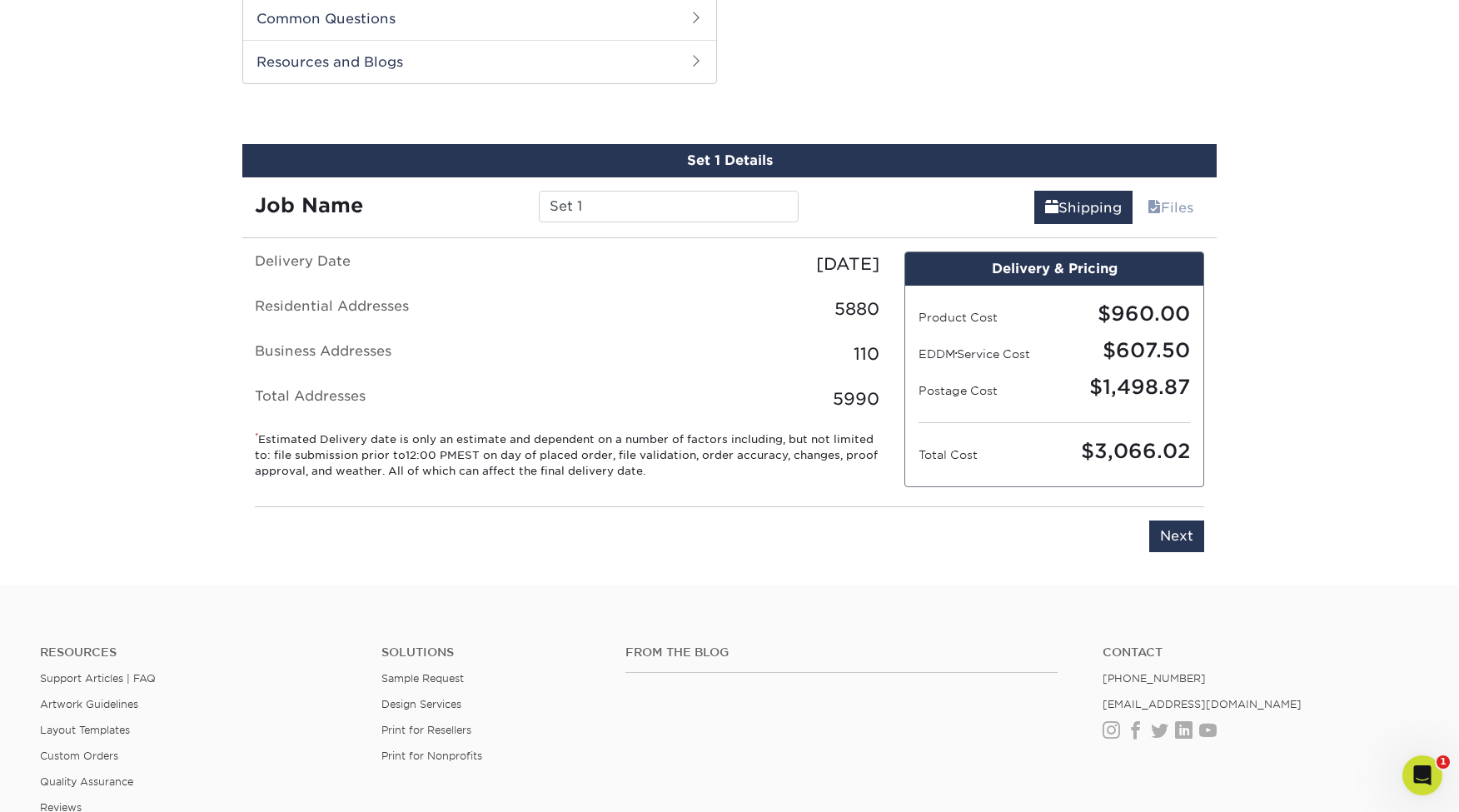
scroll to position [847, 0]
